Goal: Task Accomplishment & Management: Manage account settings

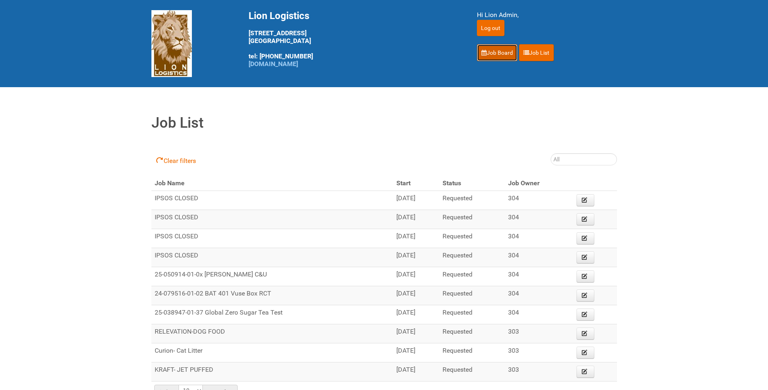
click at [490, 56] on link "Job Board" at bounding box center [497, 52] width 41 height 17
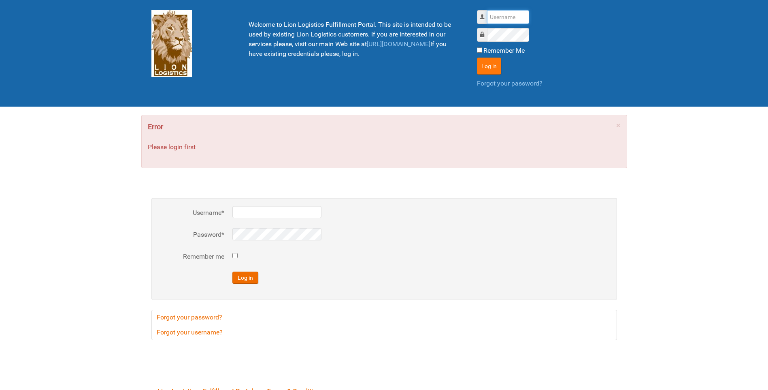
type input "lion"
click at [491, 69] on button "Log in" at bounding box center [489, 66] width 24 height 17
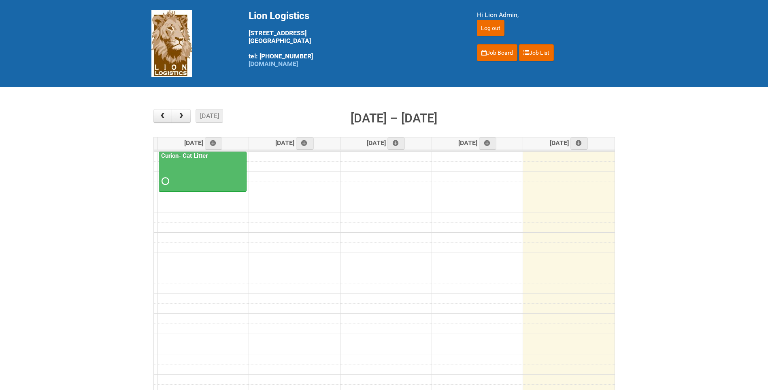
click at [215, 155] on div "Curion- Cat Litter" at bounding box center [202, 169] width 87 height 35
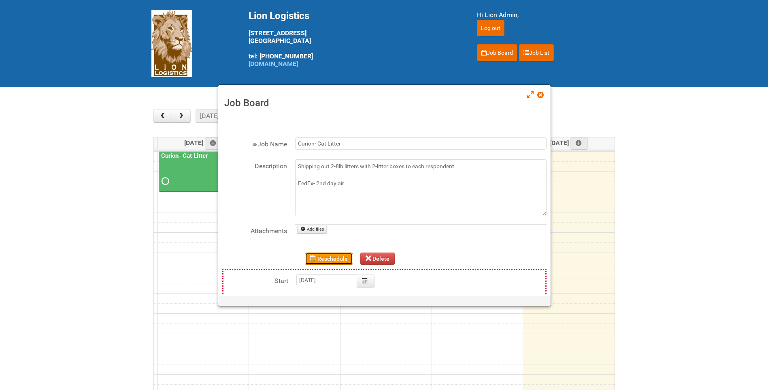
click at [332, 256] on button "Reschedule" at bounding box center [329, 258] width 48 height 12
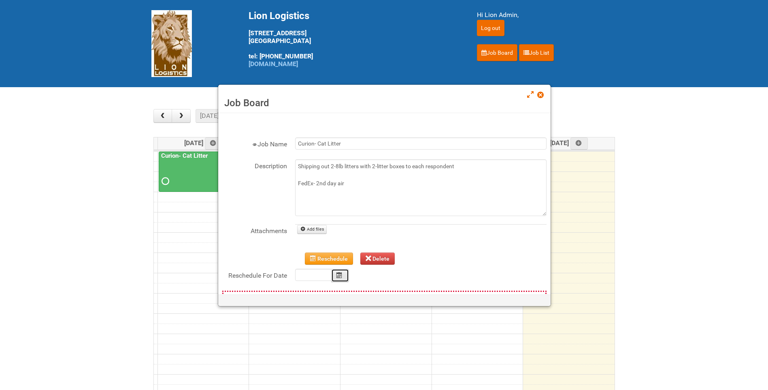
click at [344, 272] on button "Calendar" at bounding box center [340, 275] width 18 height 13
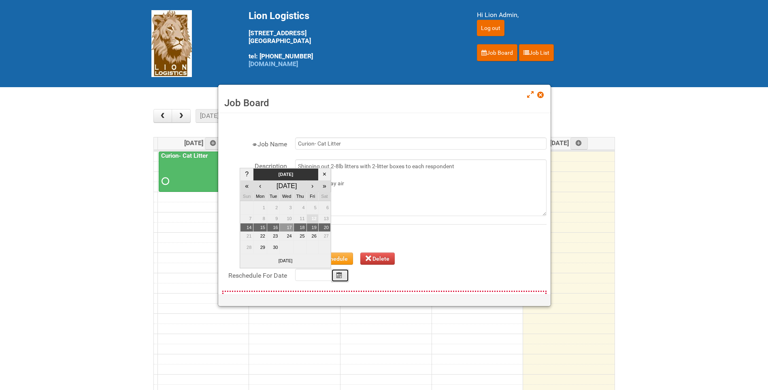
click at [285, 228] on td "17" at bounding box center [287, 227] width 14 height 9
type input "[DATE]"
type input "00:00"
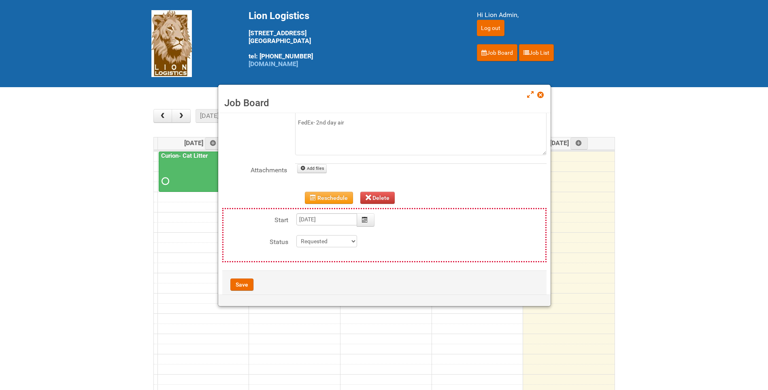
scroll to position [77, 0]
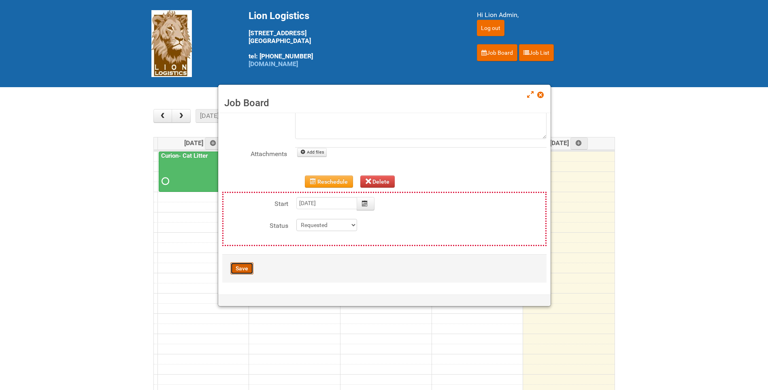
click at [244, 268] on button "Save" at bounding box center [241, 268] width 23 height 12
type input "2025-09-17 00:00:00"
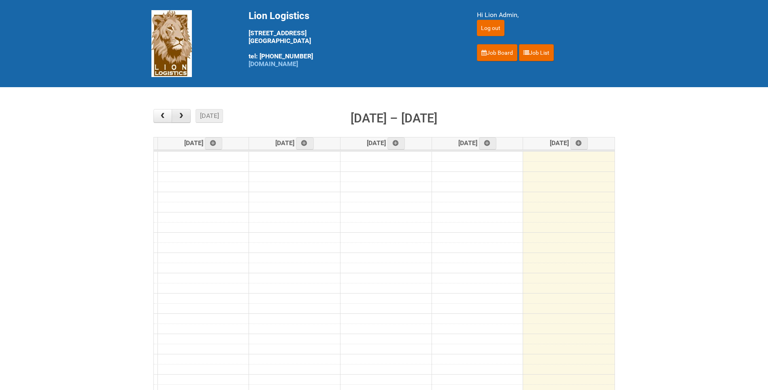
click at [184, 118] on span "button" at bounding box center [181, 116] width 8 height 6
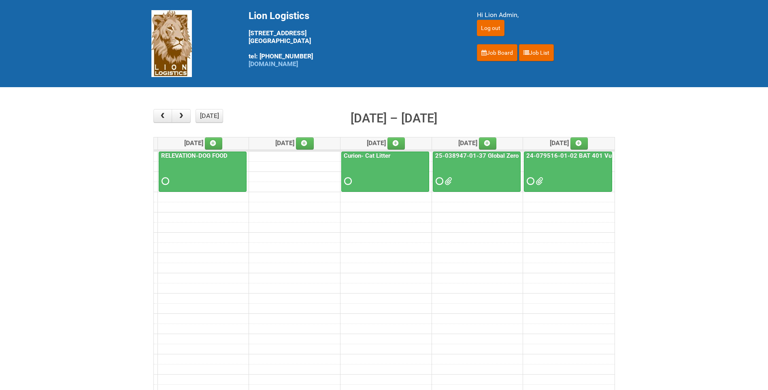
click at [364, 155] on link "Curion- Cat Litter" at bounding box center [367, 155] width 50 height 7
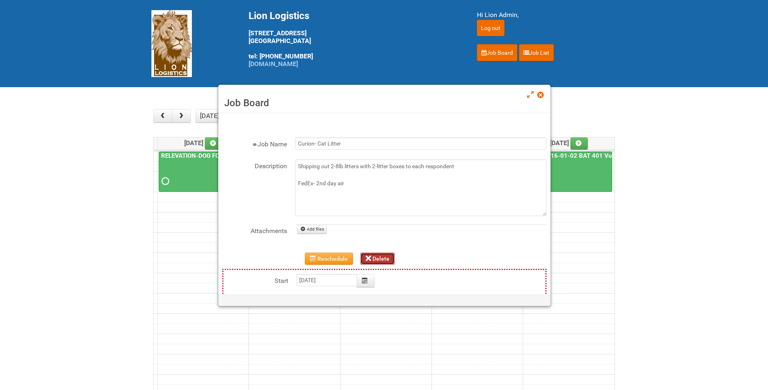
click at [372, 255] on button "Delete" at bounding box center [378, 258] width 35 height 12
type input "2025-09-17 09:00:00"
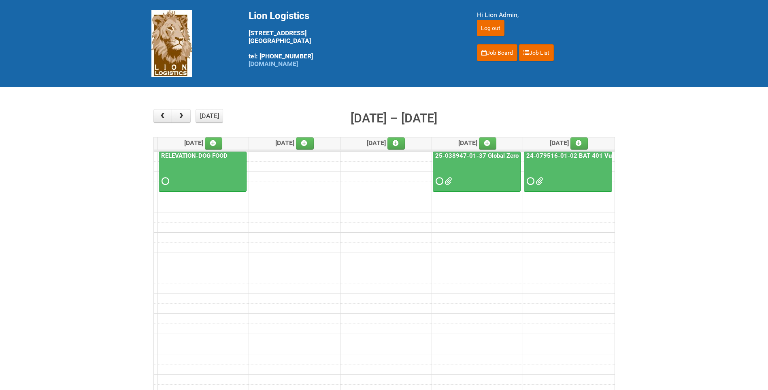
click at [184, 164] on div at bounding box center [203, 174] width 86 height 26
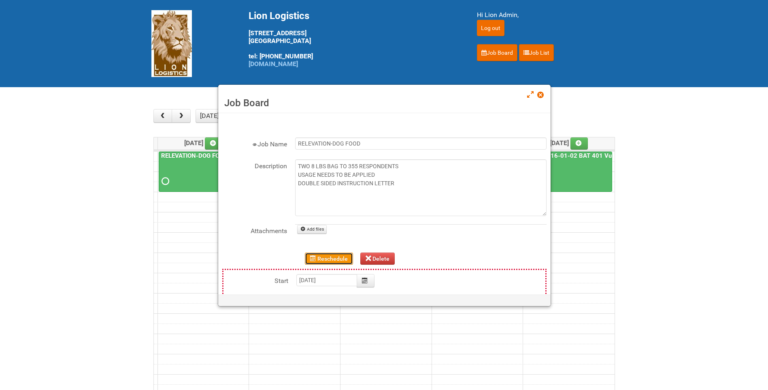
click at [335, 259] on button "Reschedule" at bounding box center [329, 258] width 48 height 12
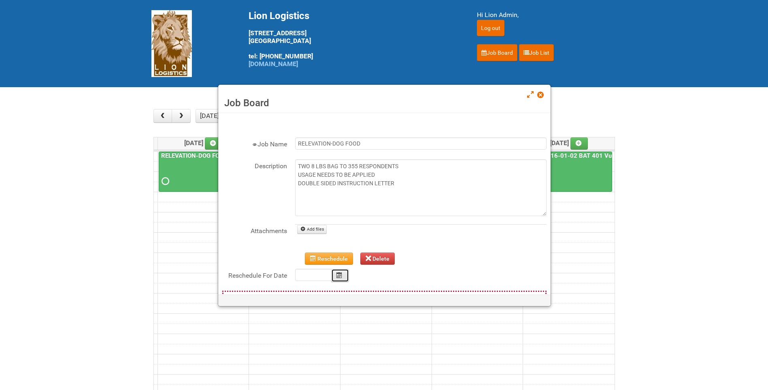
click at [342, 276] on button "Calendar" at bounding box center [340, 275] width 18 height 13
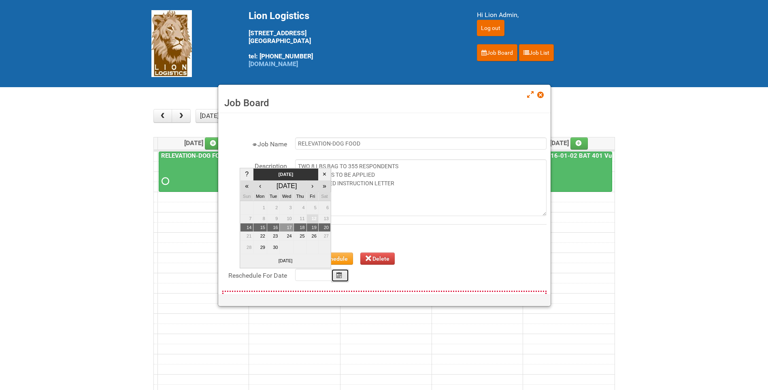
click at [287, 226] on td "17" at bounding box center [287, 227] width 14 height 9
type input "2025-09-17"
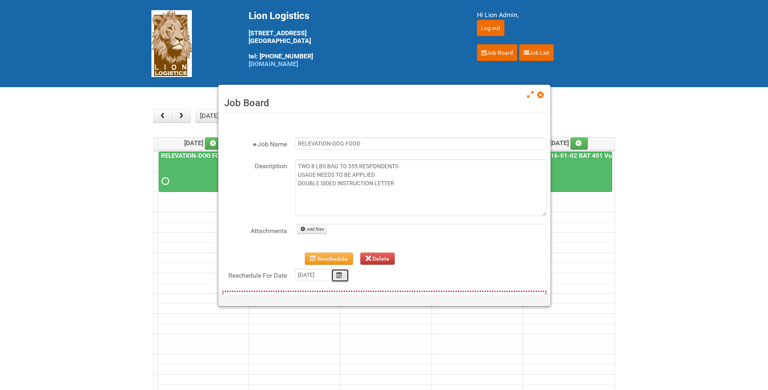
type input "2025-09-17"
type input "00:00"
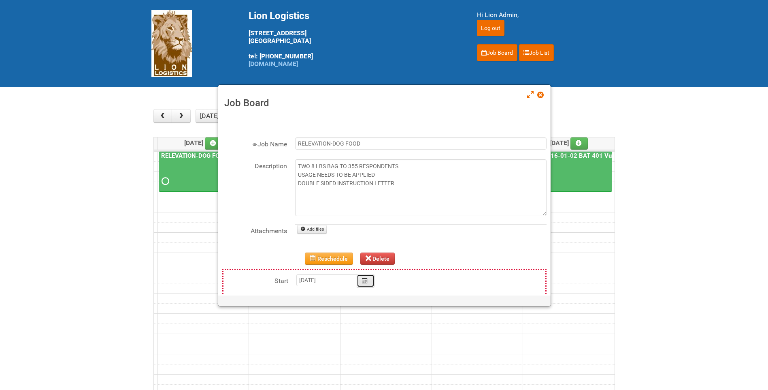
click at [363, 278] on icon "Calendar" at bounding box center [365, 280] width 6 height 6
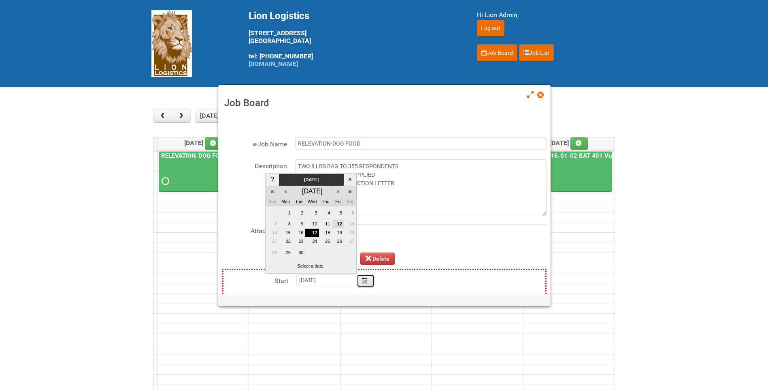
click at [442, 245] on div "Attachments File name Add files" at bounding box center [384, 238] width 324 height 28
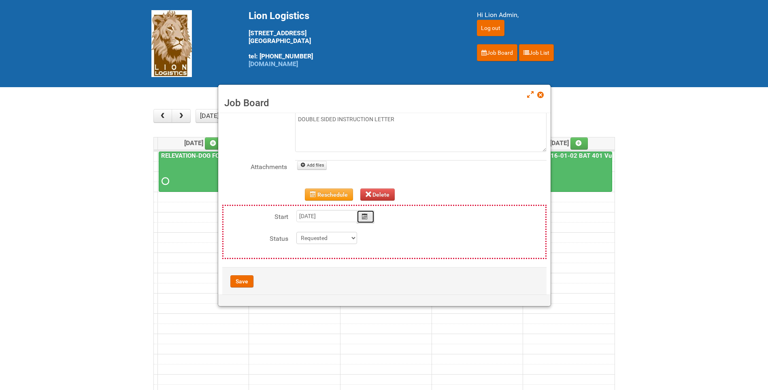
scroll to position [77, 0]
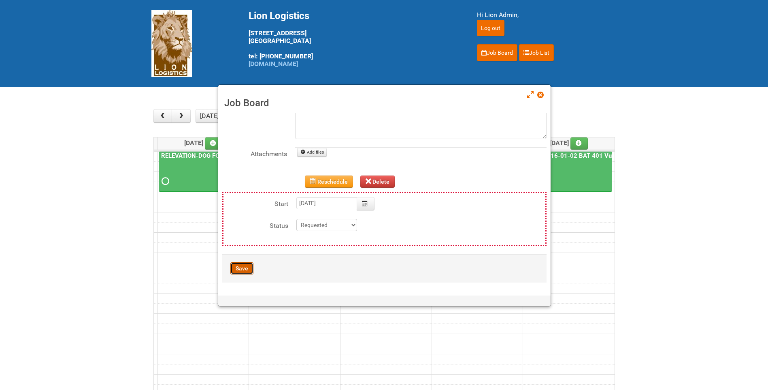
click at [242, 266] on button "Save" at bounding box center [241, 268] width 23 height 12
type input "2025-09-17 00:00:00"
